Goal: Task Accomplishment & Management: Manage account settings

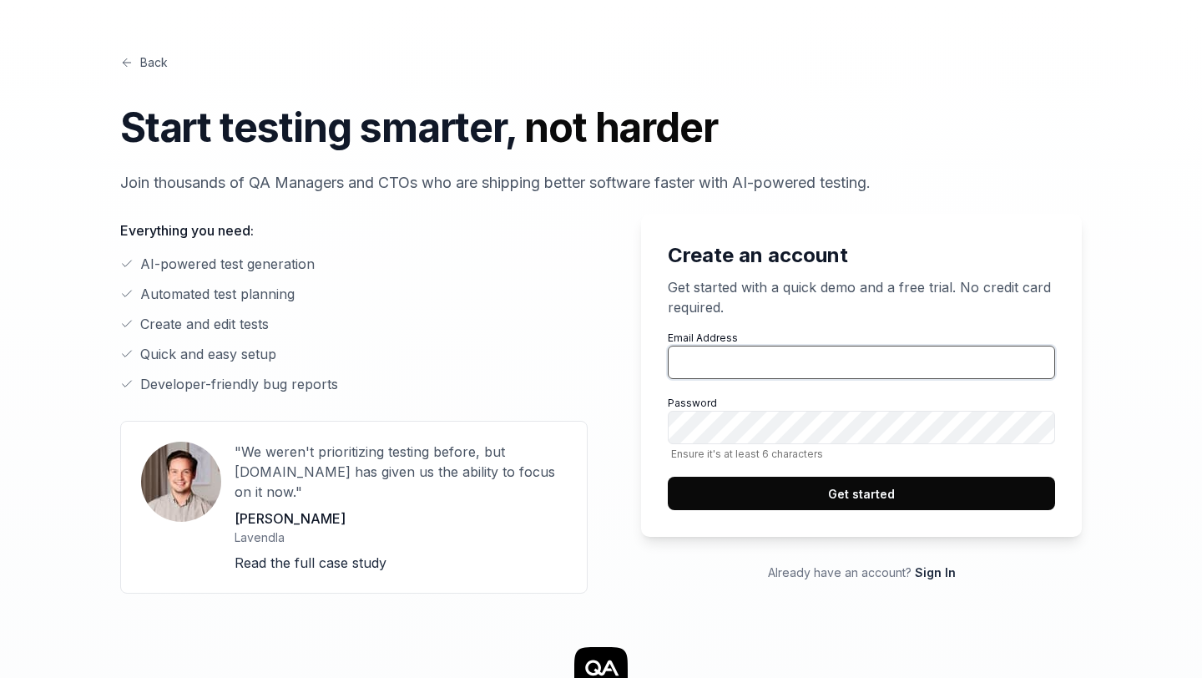
click at [763, 354] on input "Email Address" at bounding box center [861, 361] width 387 height 33
type input "[PERSON_NAME][EMAIL_ADDRESS][DOMAIN_NAME]"
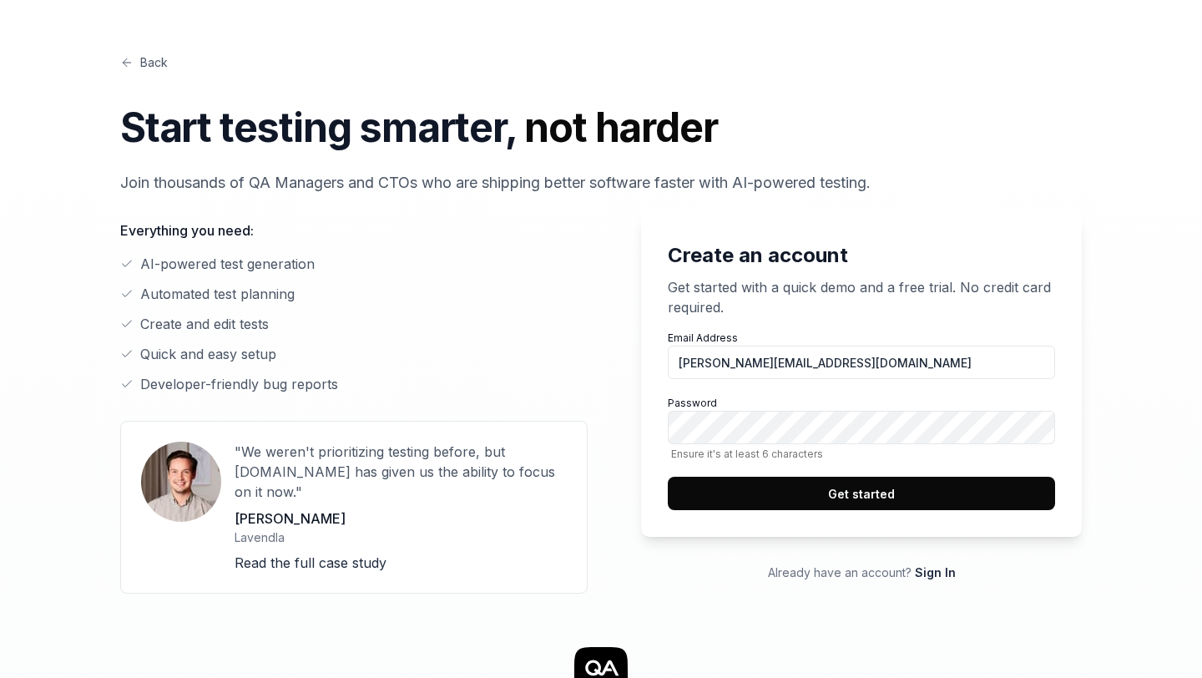
click at [847, 487] on button "Get started" at bounding box center [861, 493] width 387 height 33
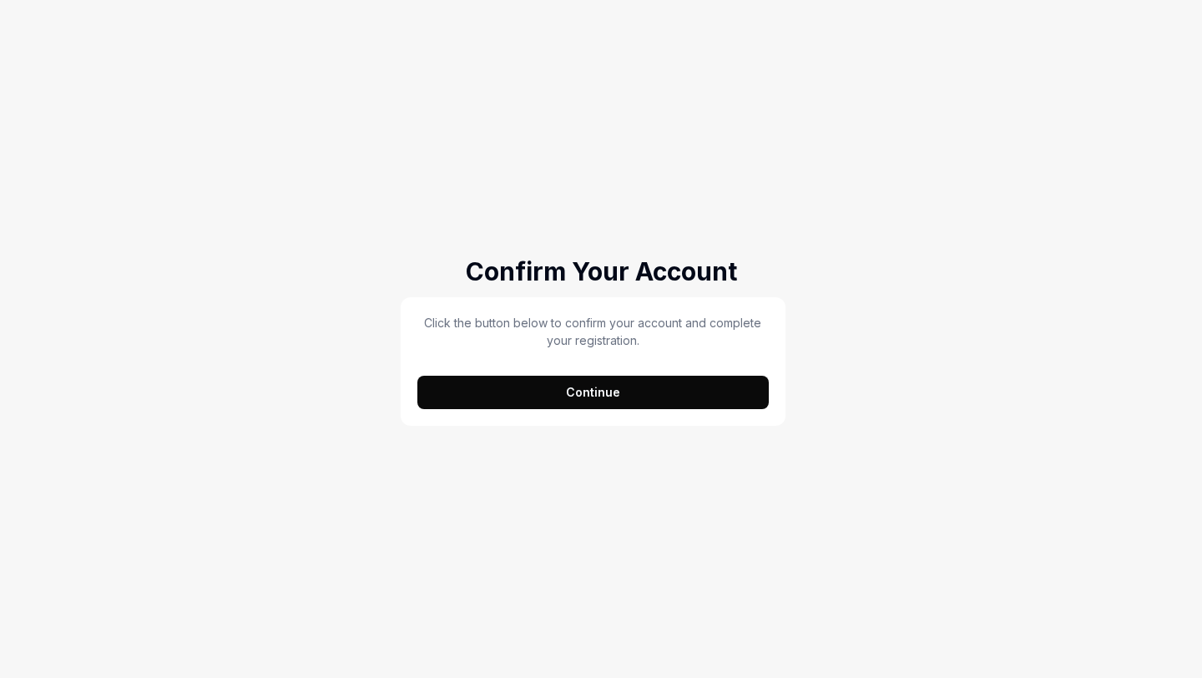
click at [613, 407] on button "Continue" at bounding box center [592, 392] width 351 height 33
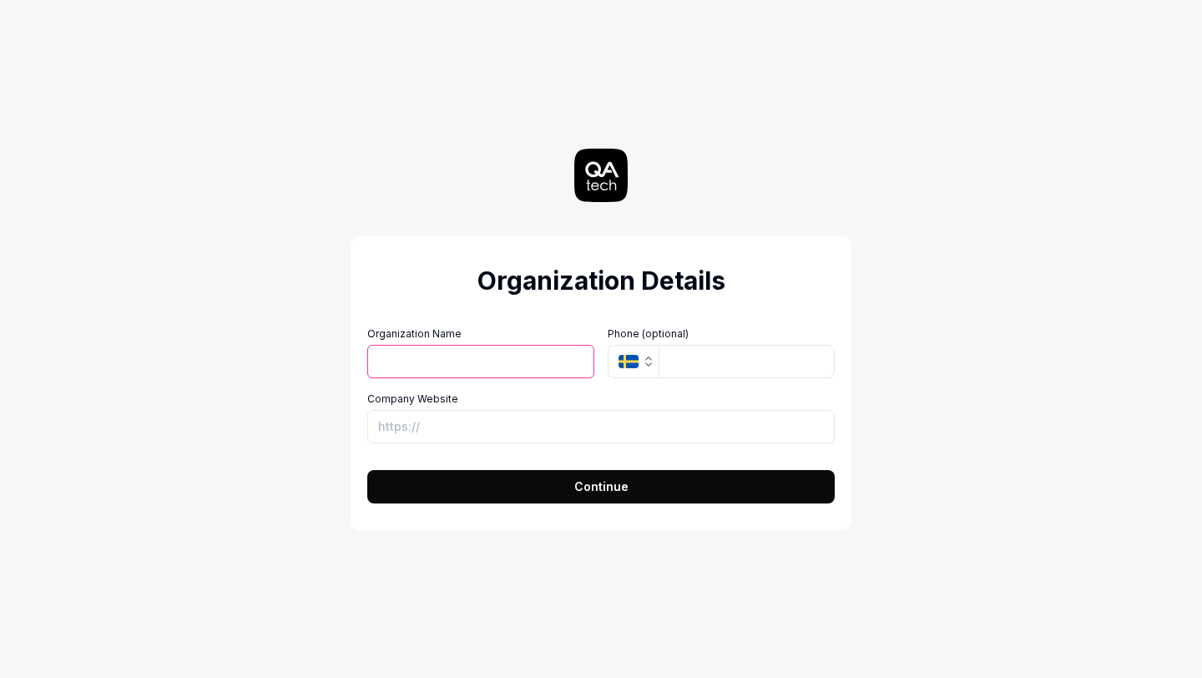
click at [455, 367] on input "Organization Name" at bounding box center [480, 361] width 227 height 33
type input "Q"
type input "Geeks"
click at [444, 417] on input "Company Website" at bounding box center [600, 426] width 467 height 33
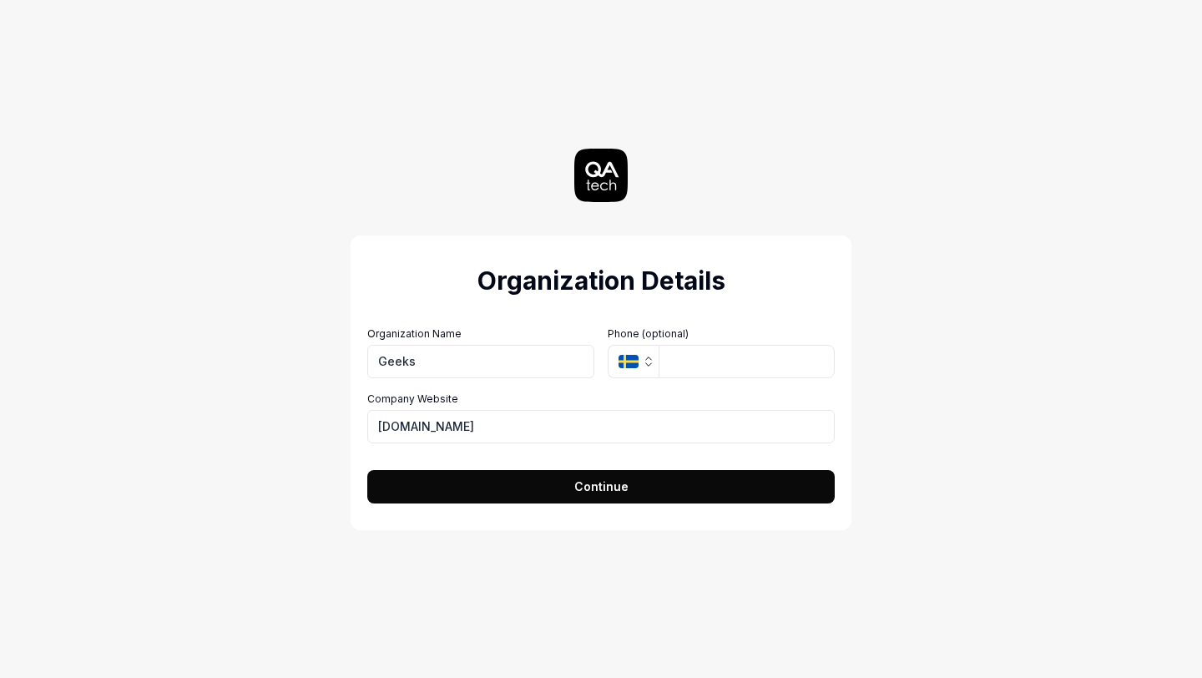
type input "[URL][DOMAIN_NAME]"
click at [486, 492] on button "Continue" at bounding box center [600, 486] width 467 height 33
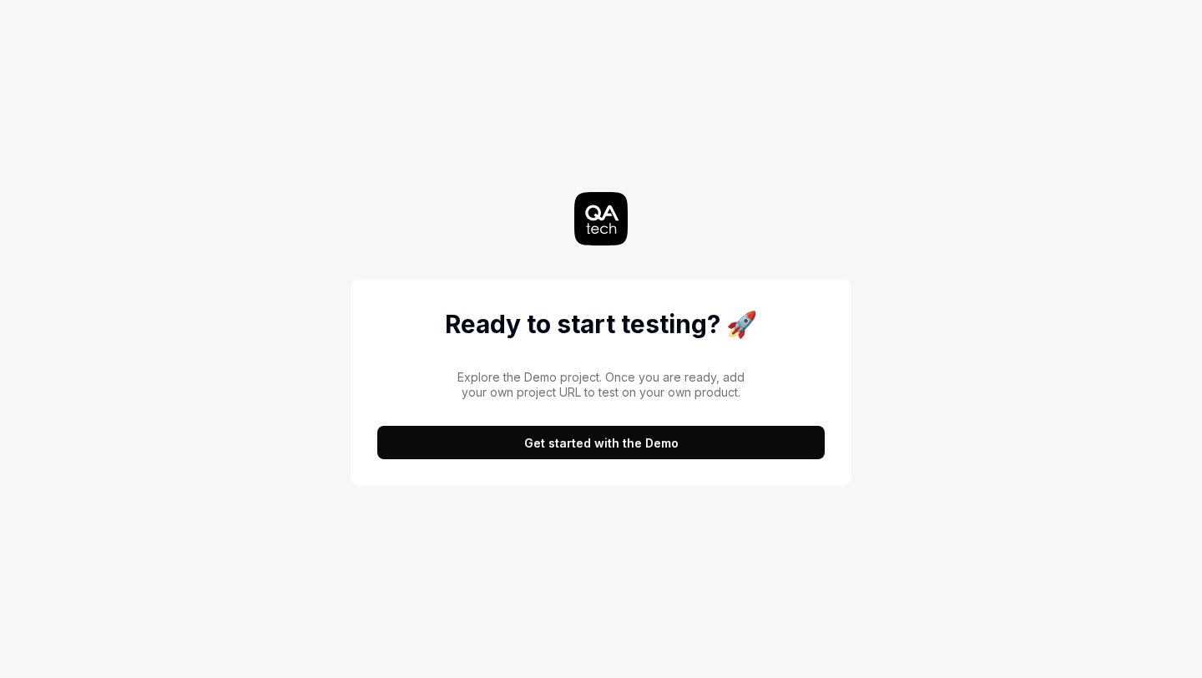
click at [613, 445] on button "Get started with the Demo" at bounding box center [600, 442] width 447 height 33
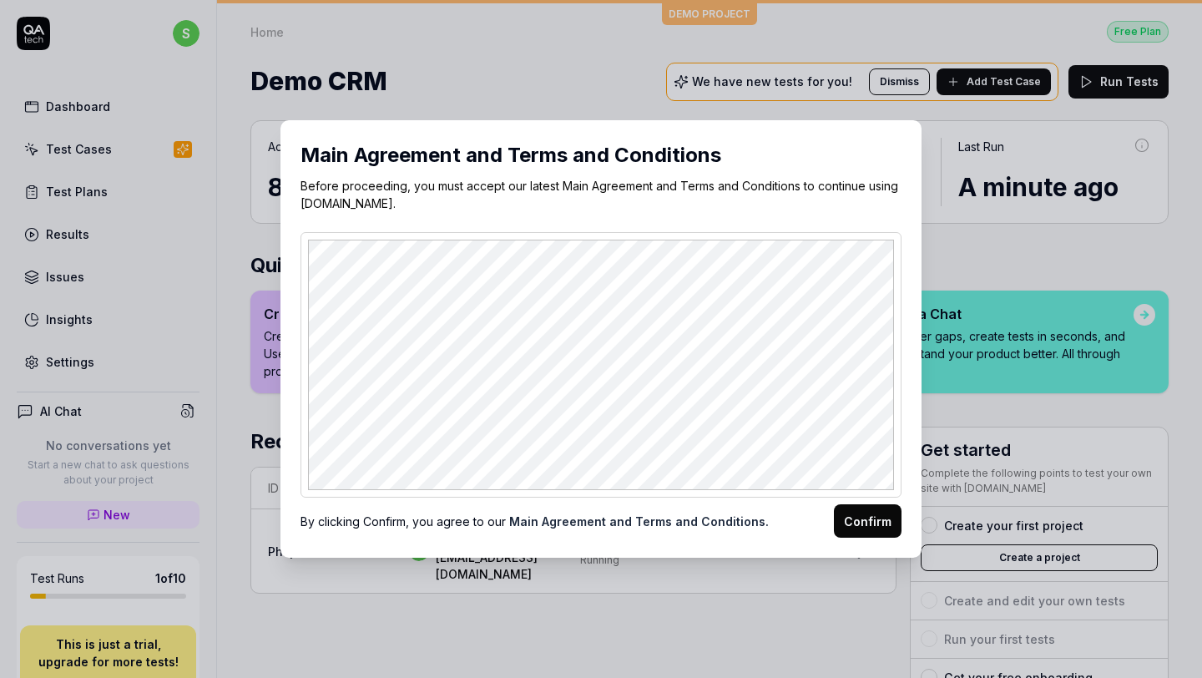
click at [870, 520] on button "Confirm" at bounding box center [868, 520] width 68 height 33
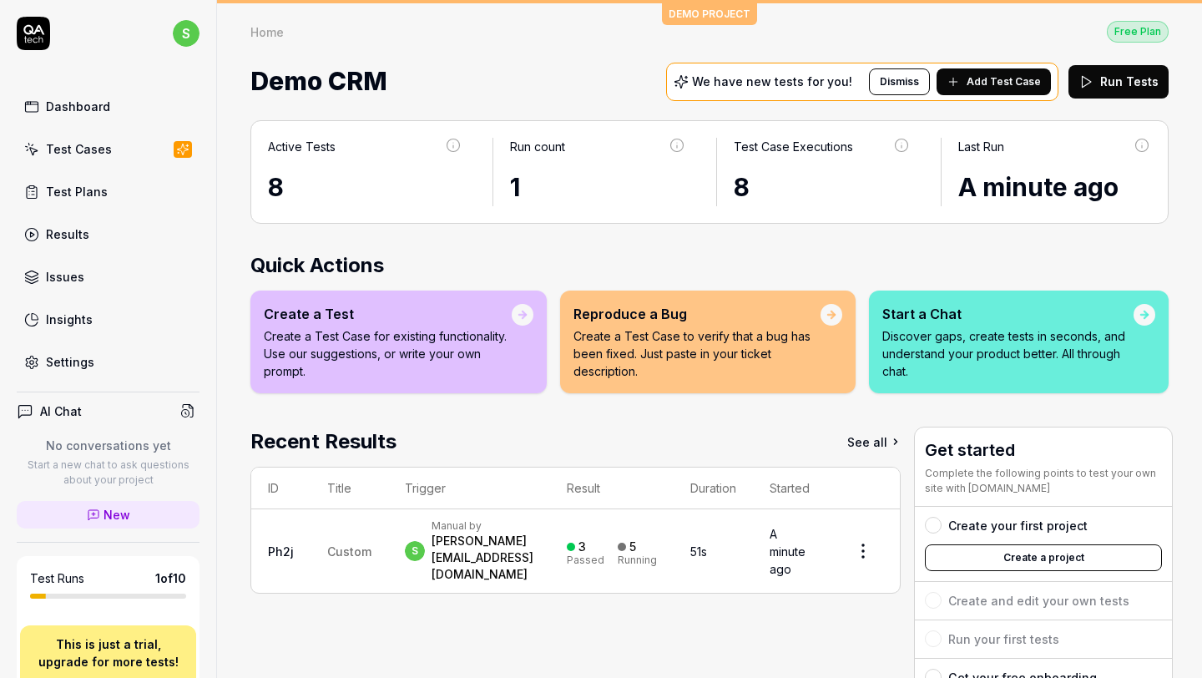
click at [117, 147] on link "Test Cases" at bounding box center [108, 149] width 183 height 33
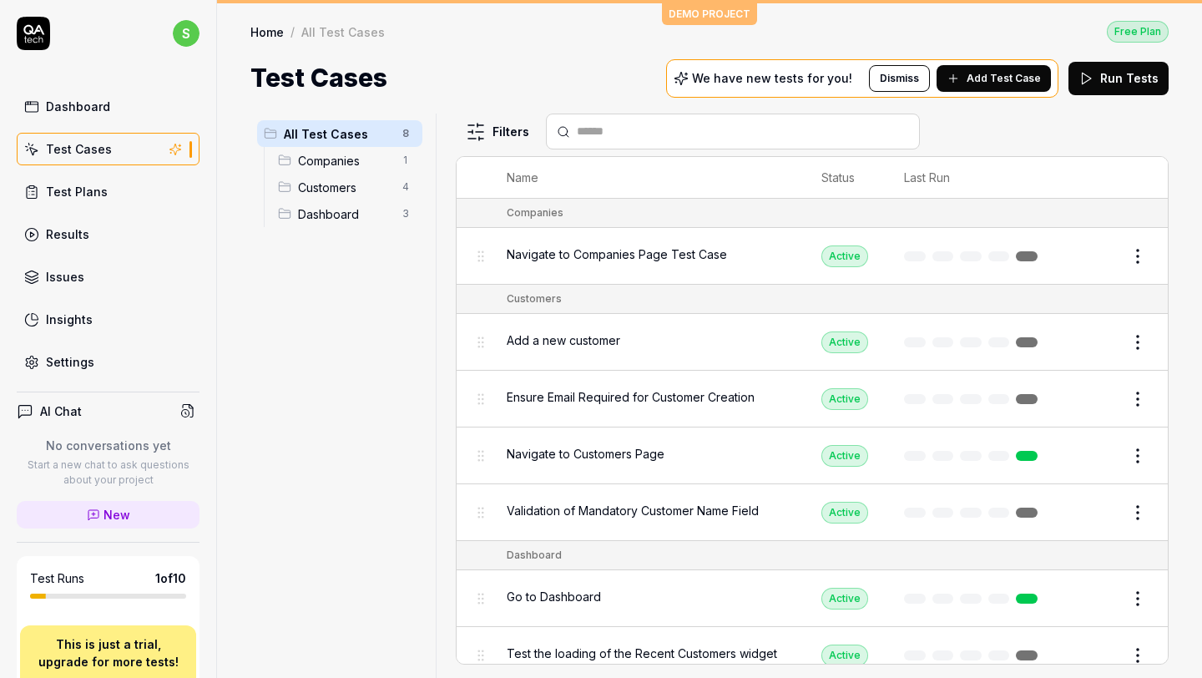
click at [1096, 254] on button "Edit" at bounding box center [1097, 256] width 40 height 27
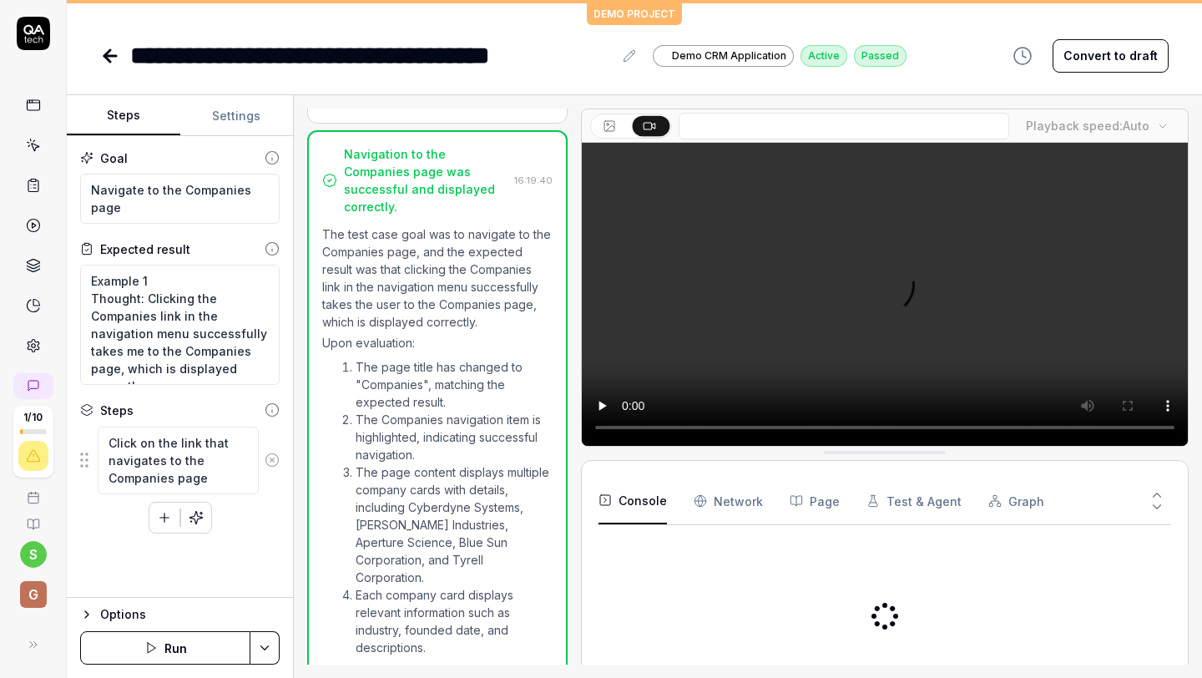
scroll to position [213, 0]
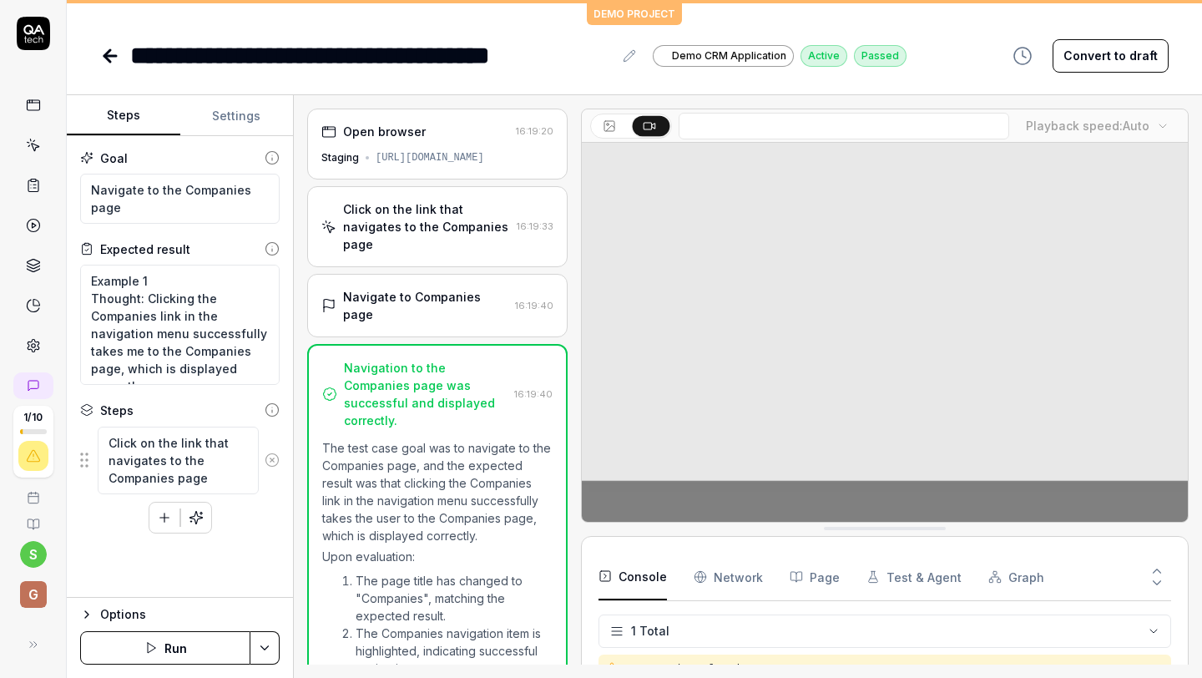
click at [439, 141] on div "Open browser 16:19:20 Staging [URL][DOMAIN_NAME]" at bounding box center [437, 143] width 260 height 71
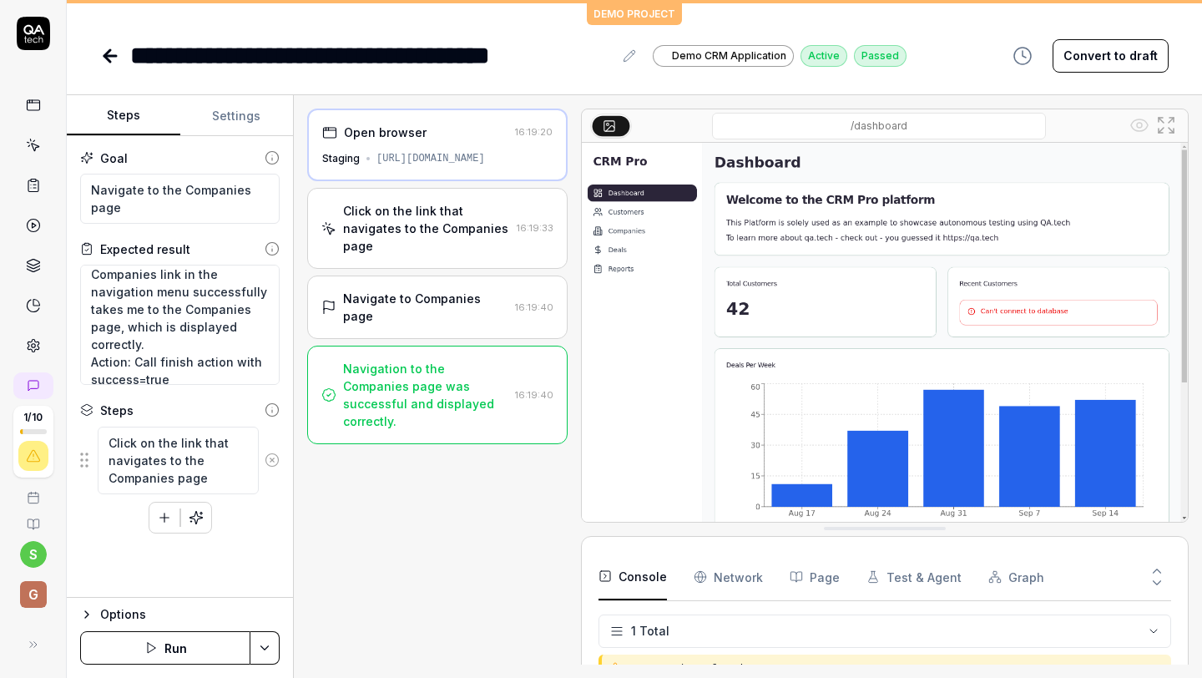
scroll to position [70, 0]
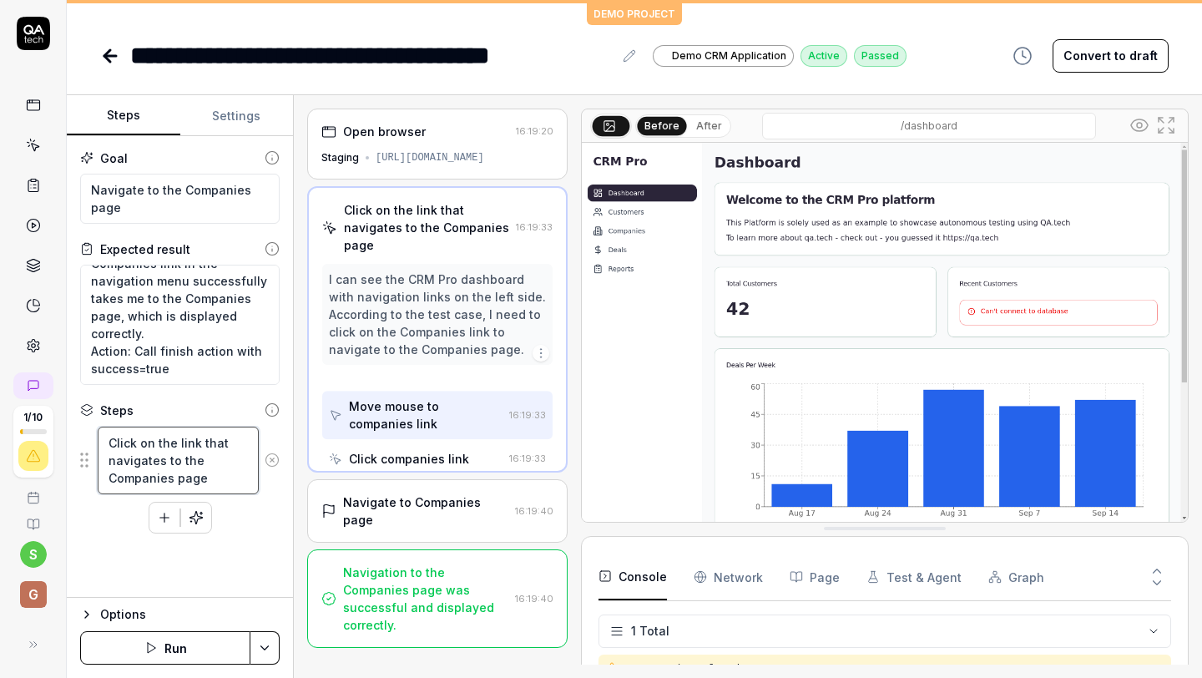
click at [149, 462] on textarea "Click on the link that navigates to the Companies page" at bounding box center [178, 460] width 161 height 68
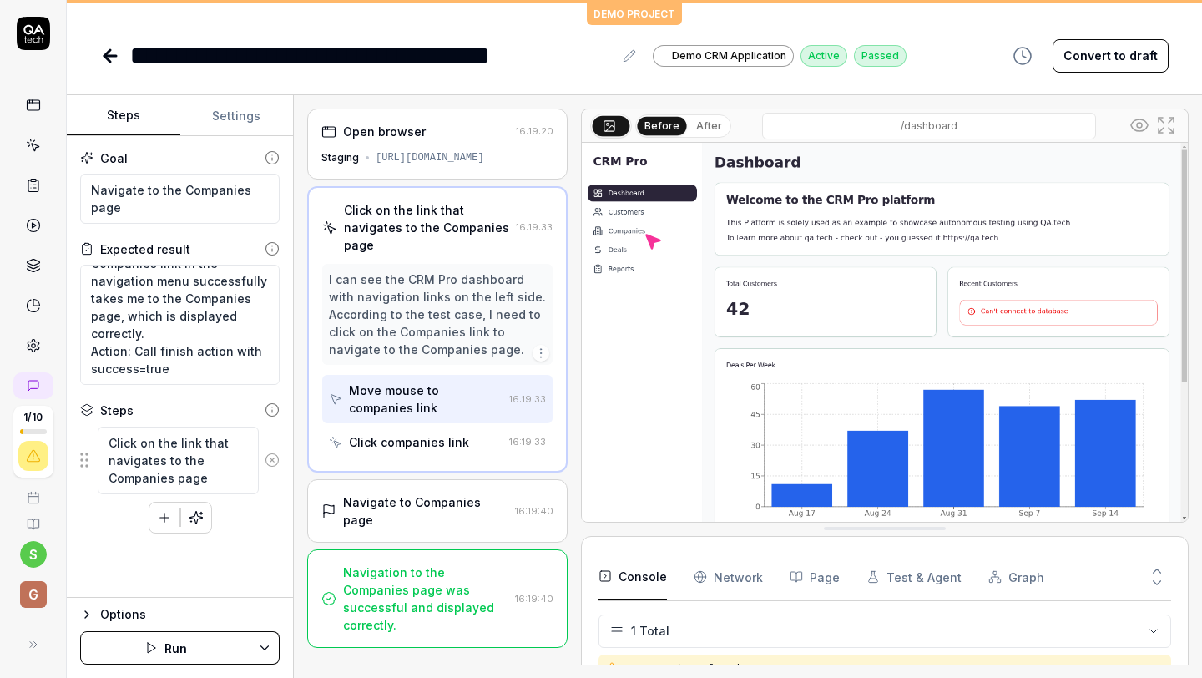
type textarea "*"
click at [105, 52] on icon at bounding box center [110, 56] width 20 height 20
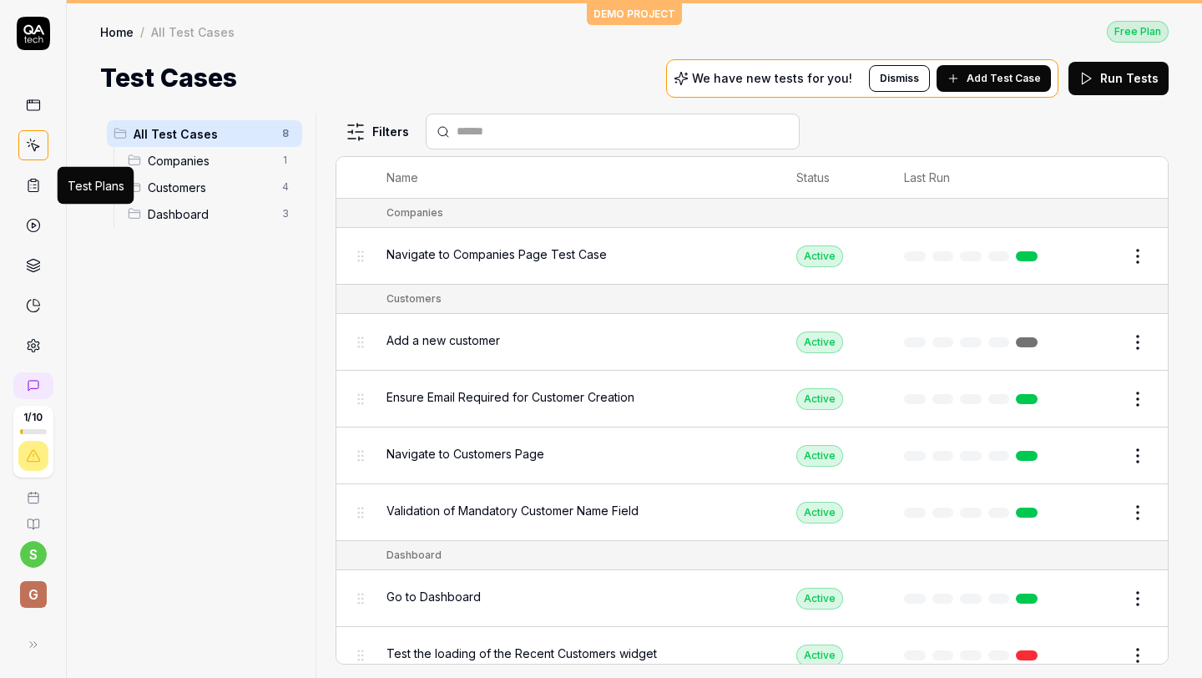
click at [30, 180] on icon at bounding box center [33, 186] width 10 height 12
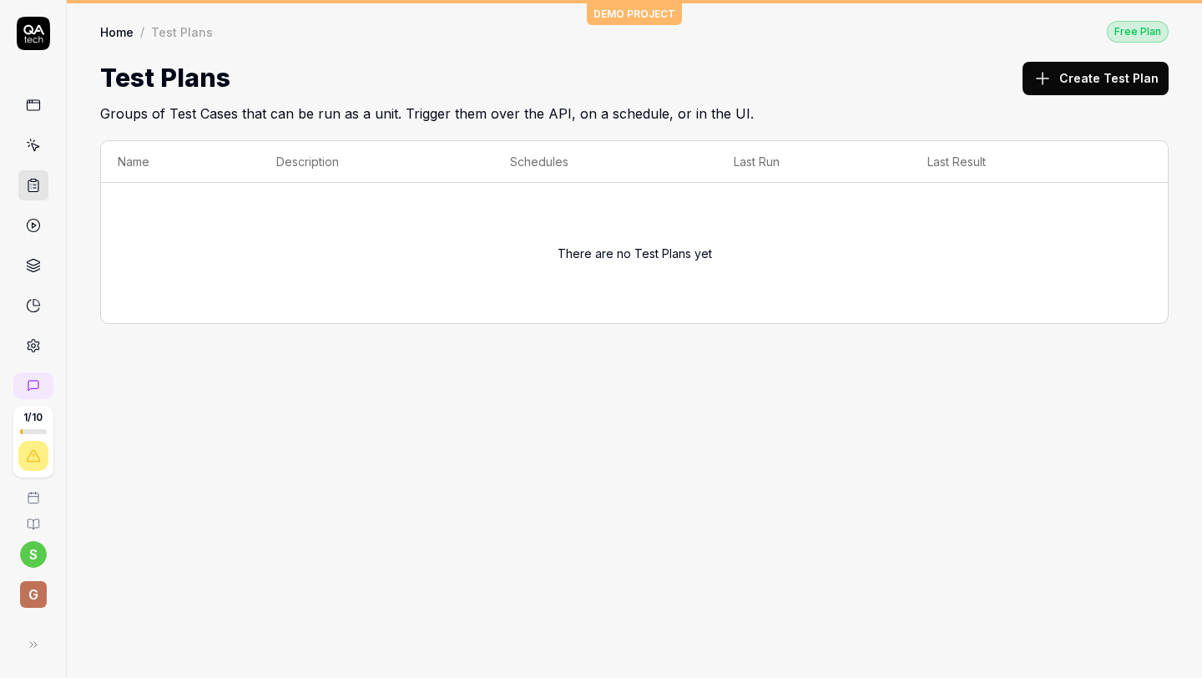
click at [38, 553] on html "1 / 10 s G DEMO PROJECT Home / Test Plans Free Plan Home / Test Plans Free Plan…" at bounding box center [601, 339] width 1202 height 678
click at [71, 511] on span "Sign out" at bounding box center [73, 520] width 48 height 18
